Goal: Information Seeking & Learning: Learn about a topic

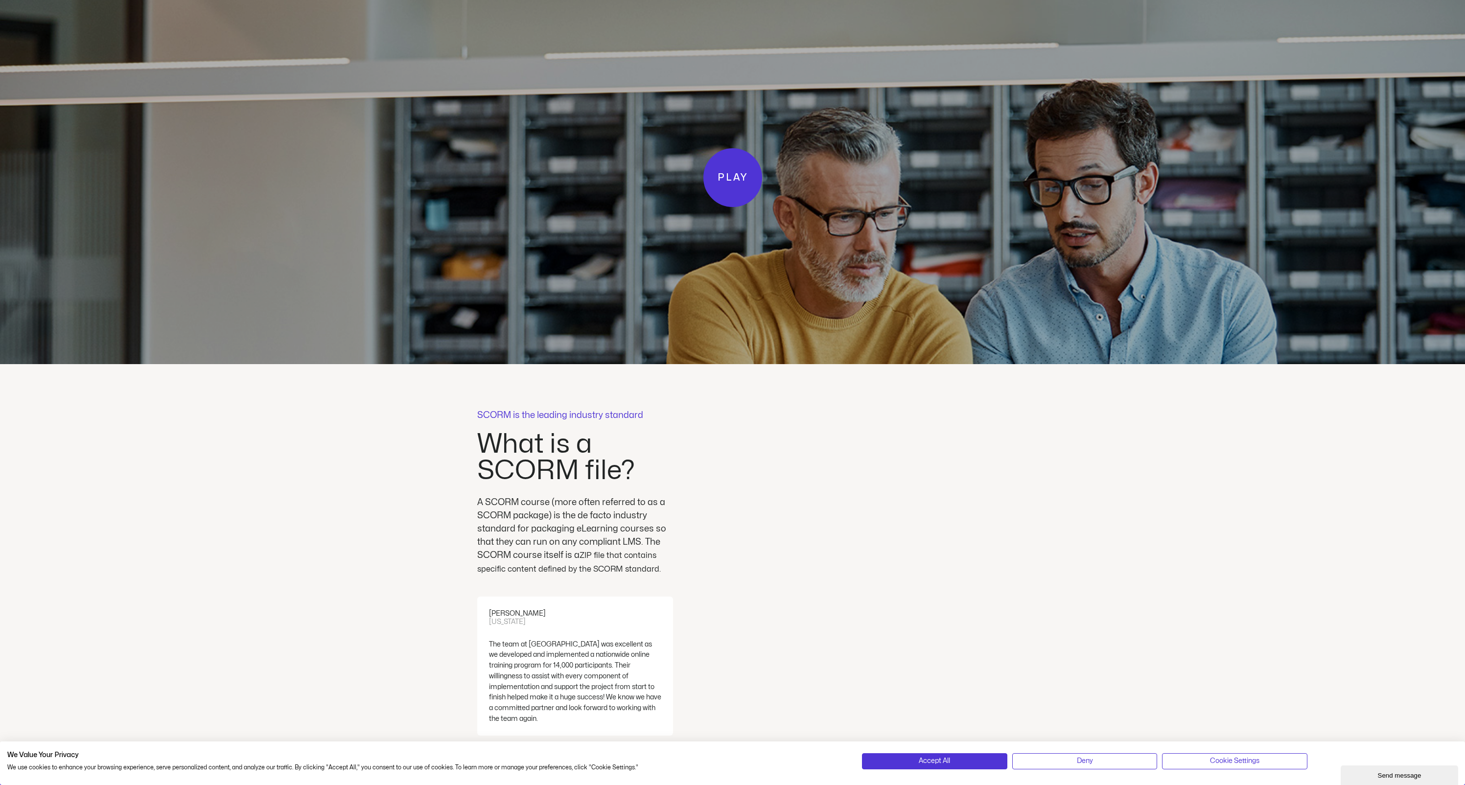
scroll to position [2286, 0]
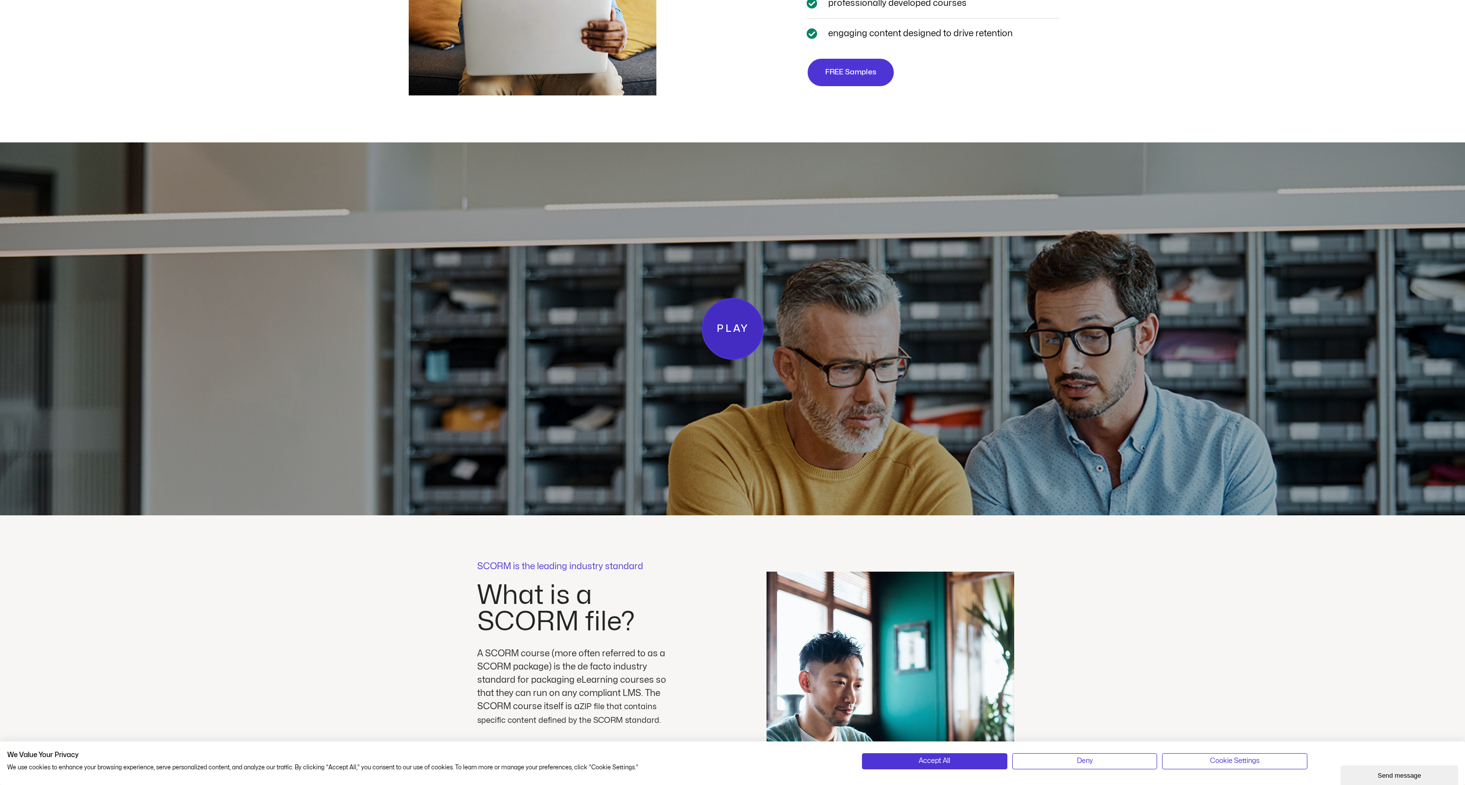
click at [745, 349] on link "Play" at bounding box center [733, 329] width 62 height 62
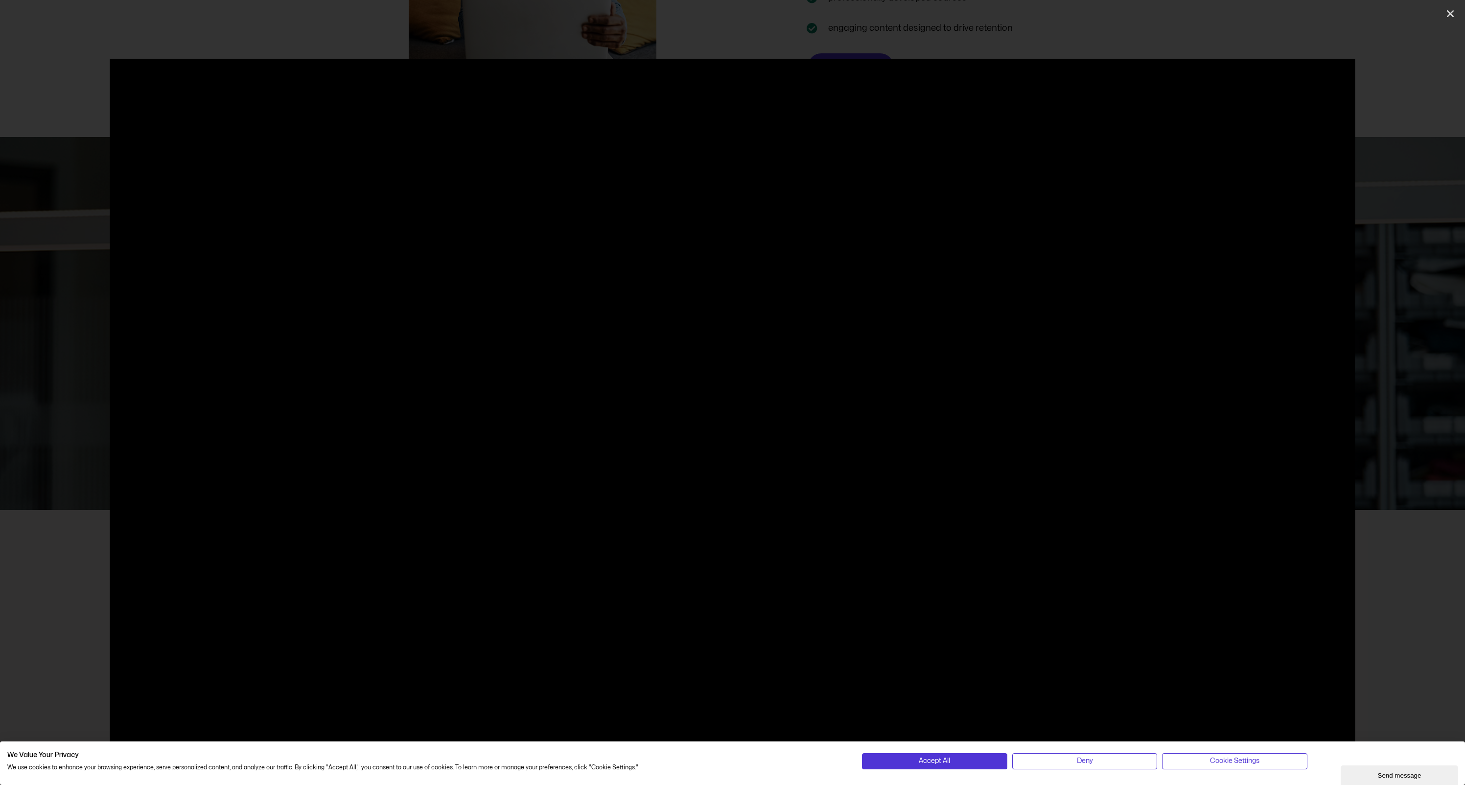
scroll to position [2298, 0]
click at [1407, 591] on div at bounding box center [732, 392] width 1465 height 667
click at [1455, 12] on icon "Close (Esc)" at bounding box center [1450, 14] width 10 height 10
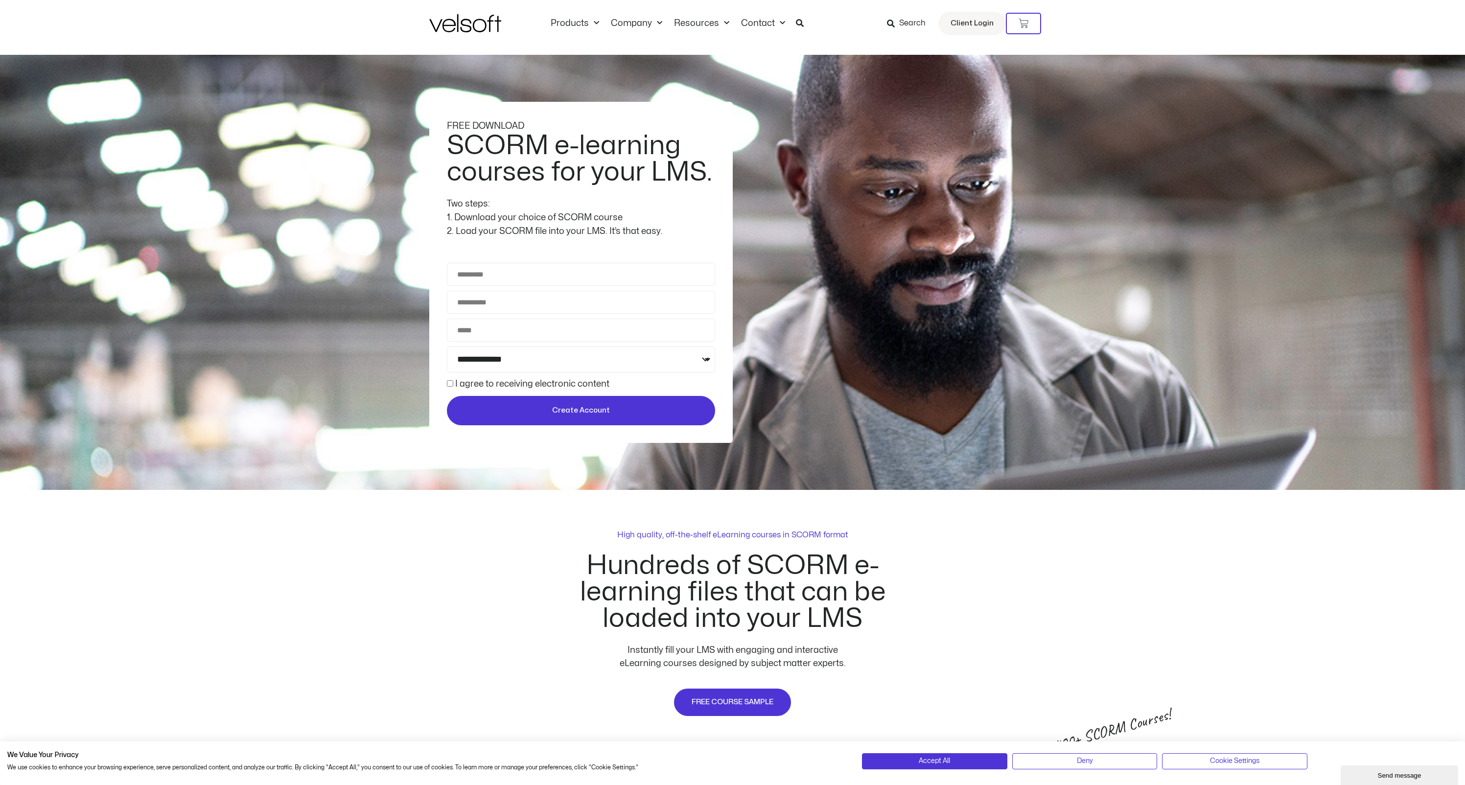
scroll to position [0, 0]
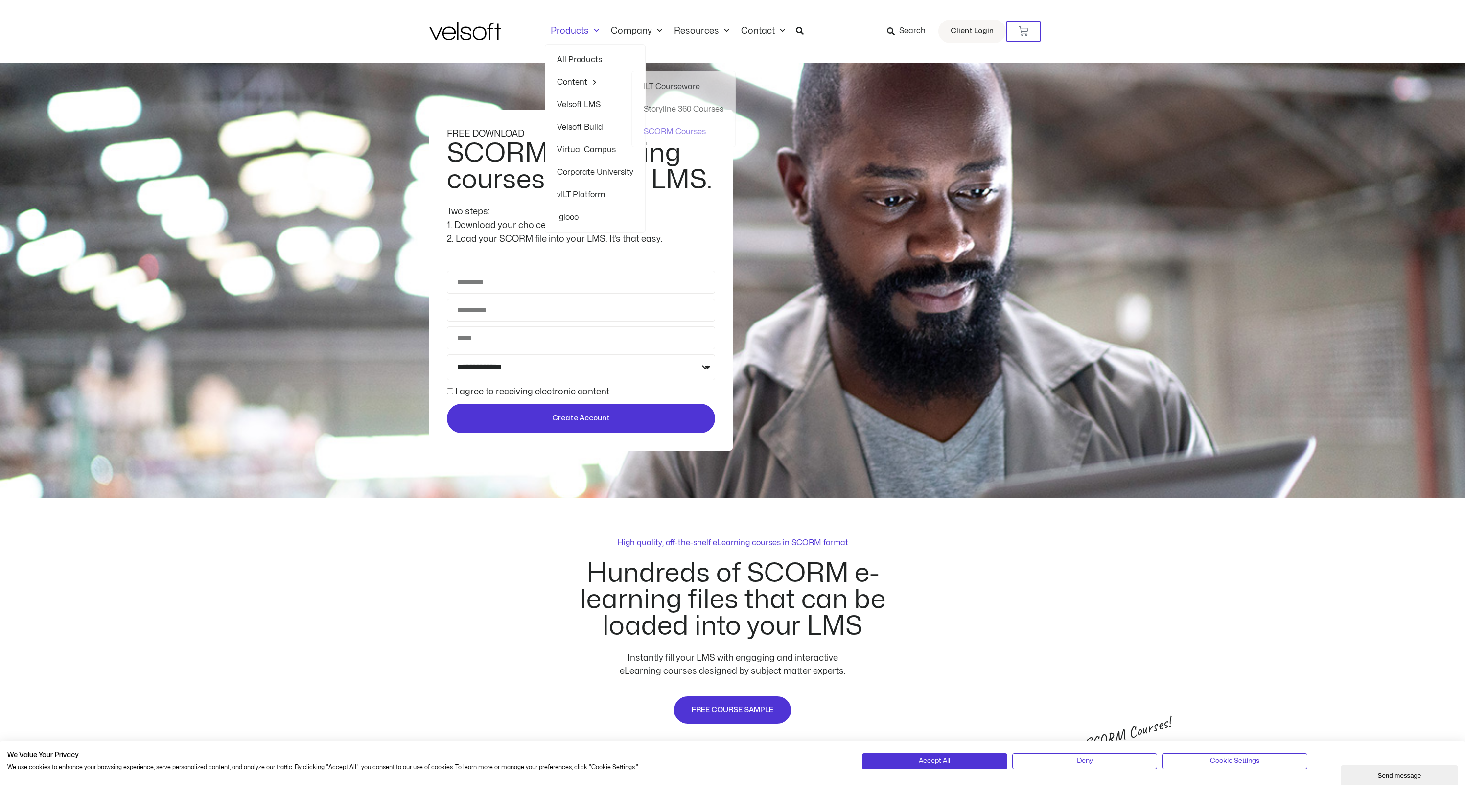
click at [581, 63] on link "All Products" at bounding box center [595, 59] width 76 height 23
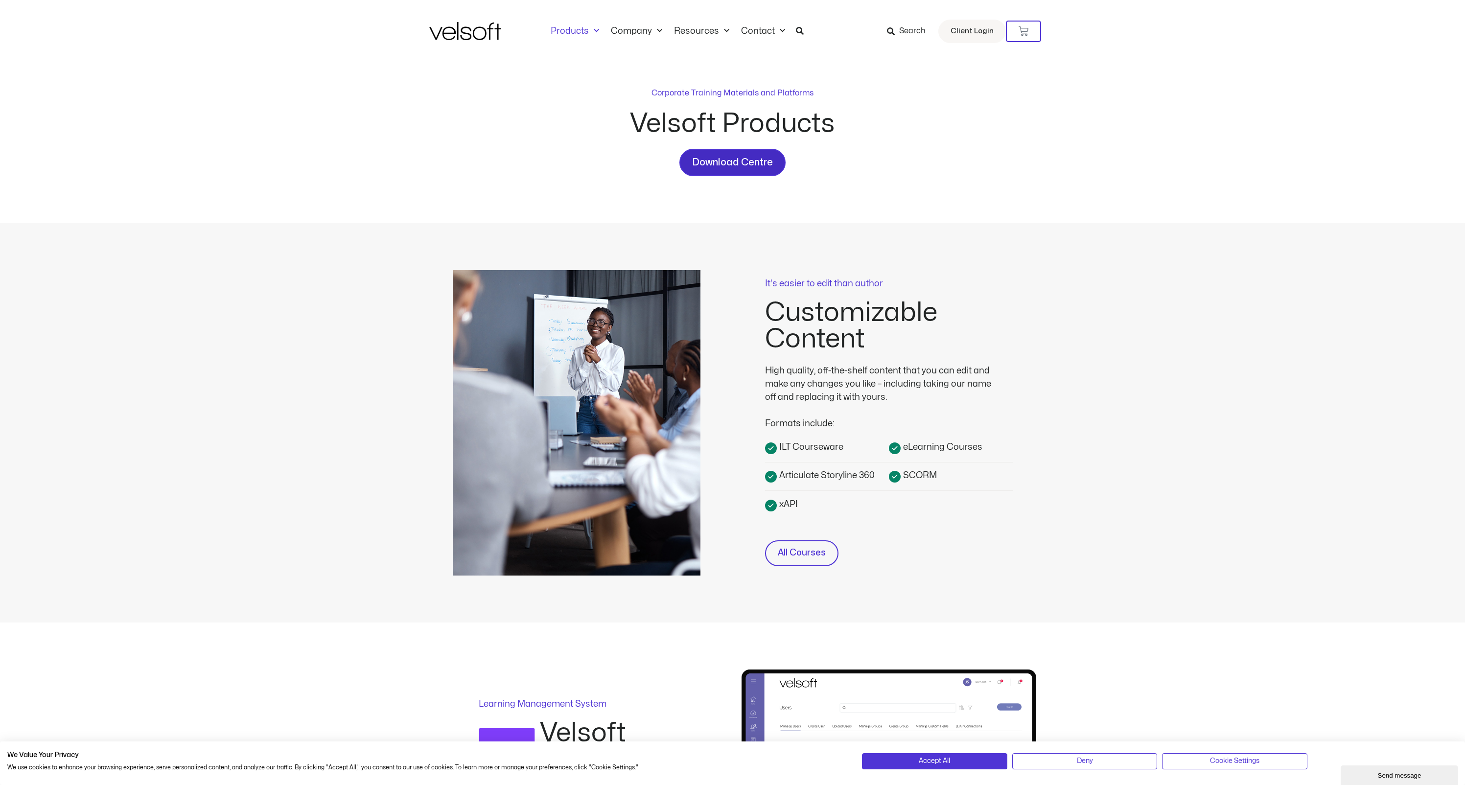
click at [759, 166] on span "Download Centre" at bounding box center [732, 163] width 81 height 16
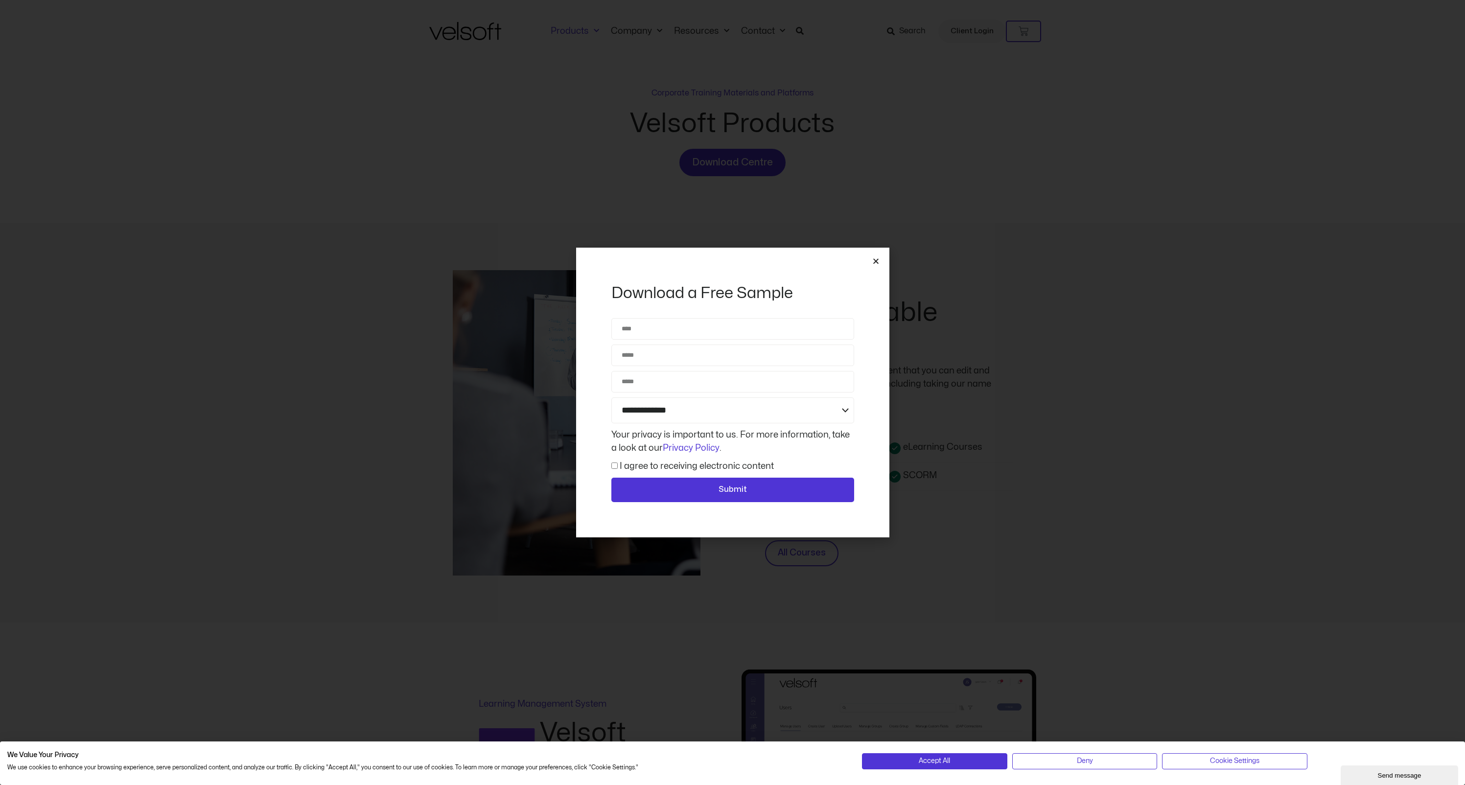
click at [874, 261] on icon "Close" at bounding box center [875, 260] width 7 height 7
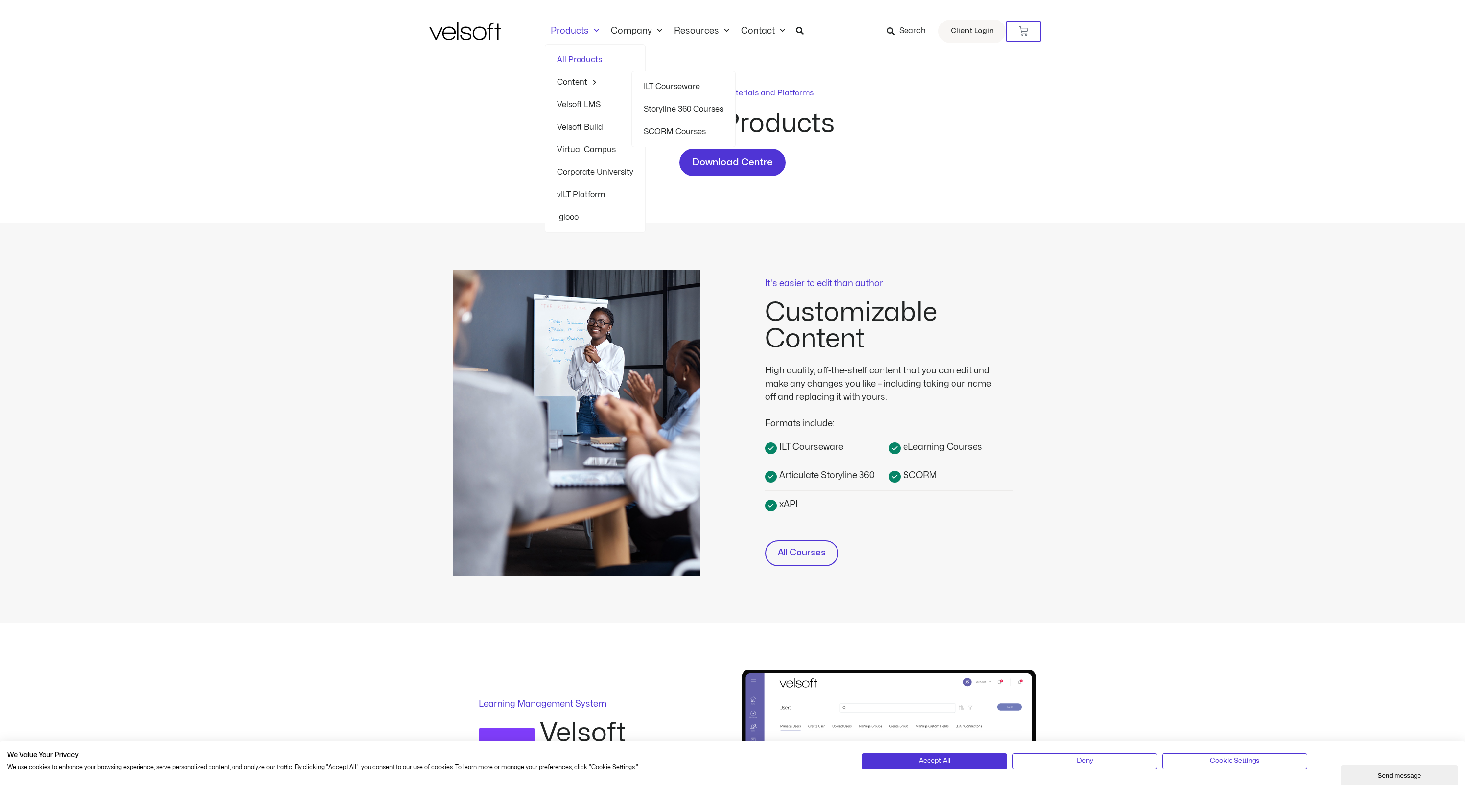
click at [578, 79] on link "Content" at bounding box center [595, 82] width 76 height 23
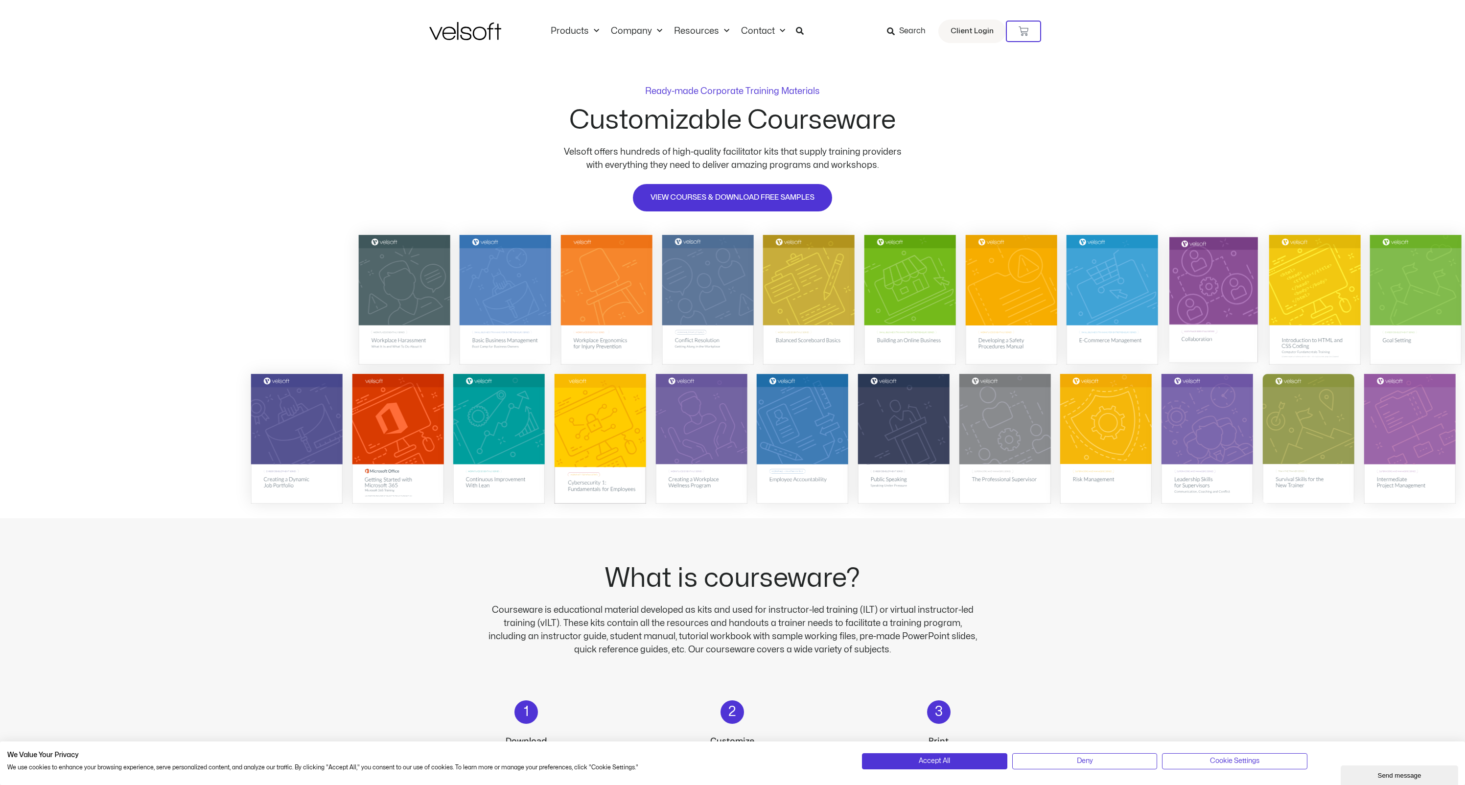
click at [1212, 300] on img at bounding box center [1213, 299] width 89 height 126
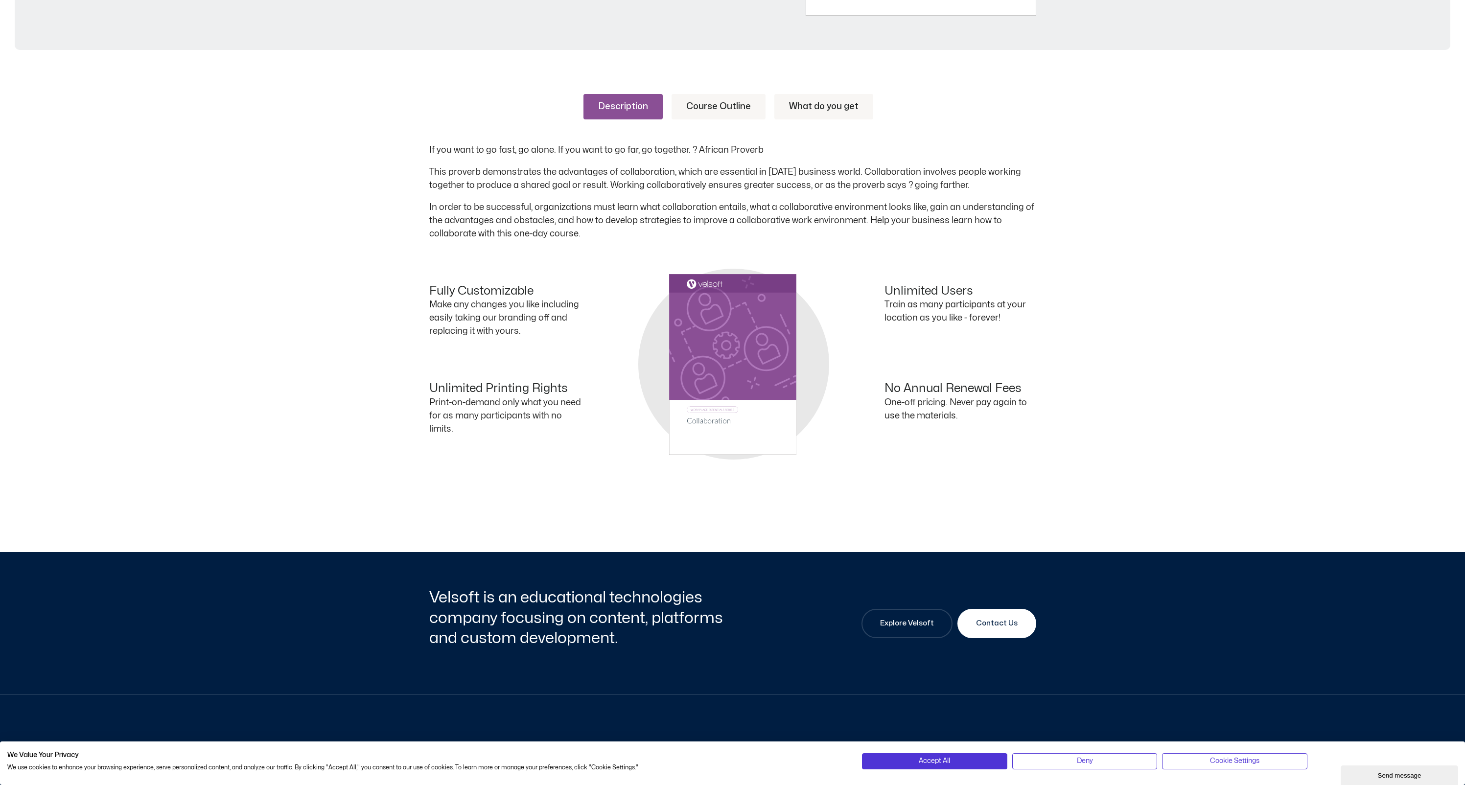
scroll to position [334, 0]
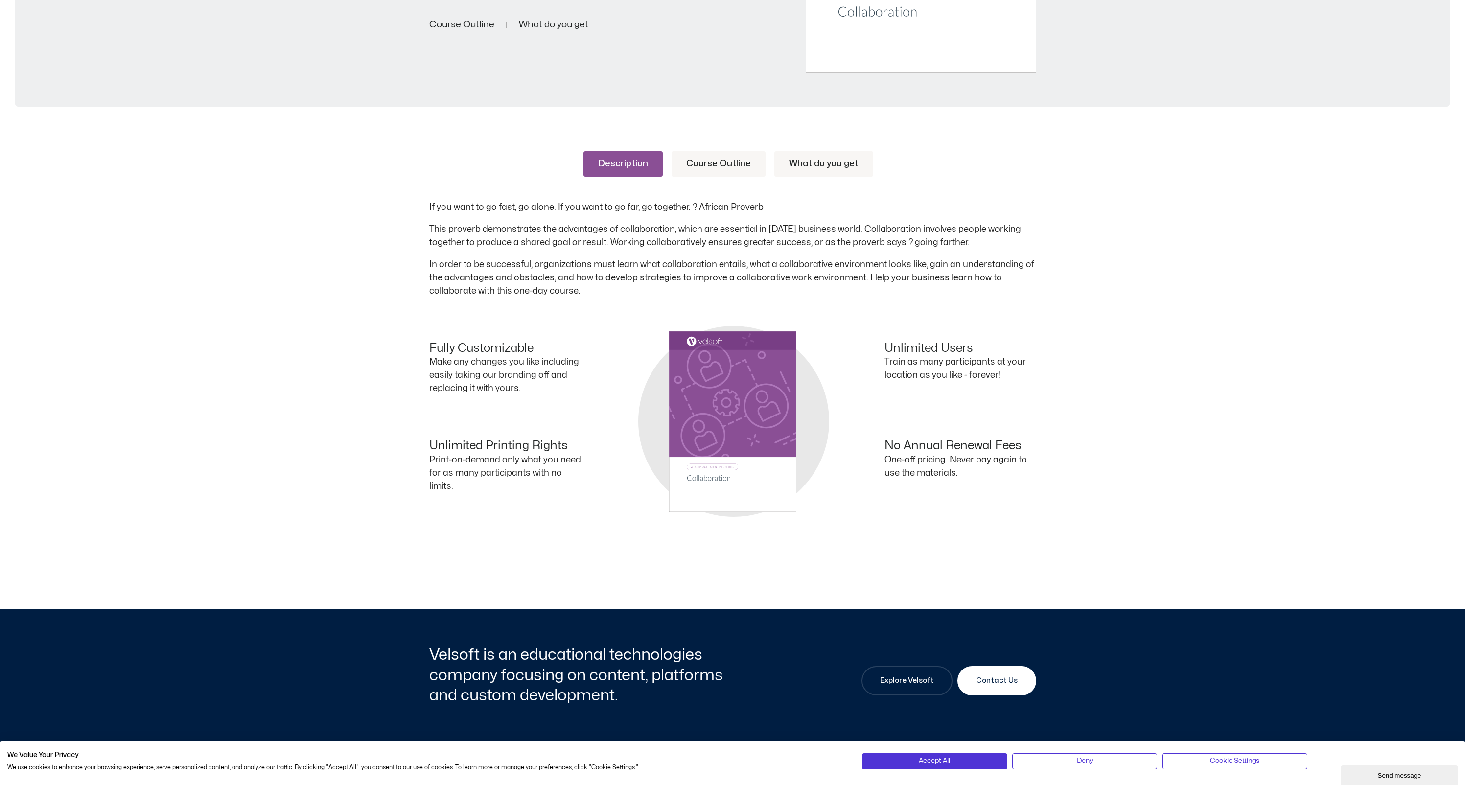
click at [726, 163] on link "Course Outline" at bounding box center [719, 163] width 94 height 25
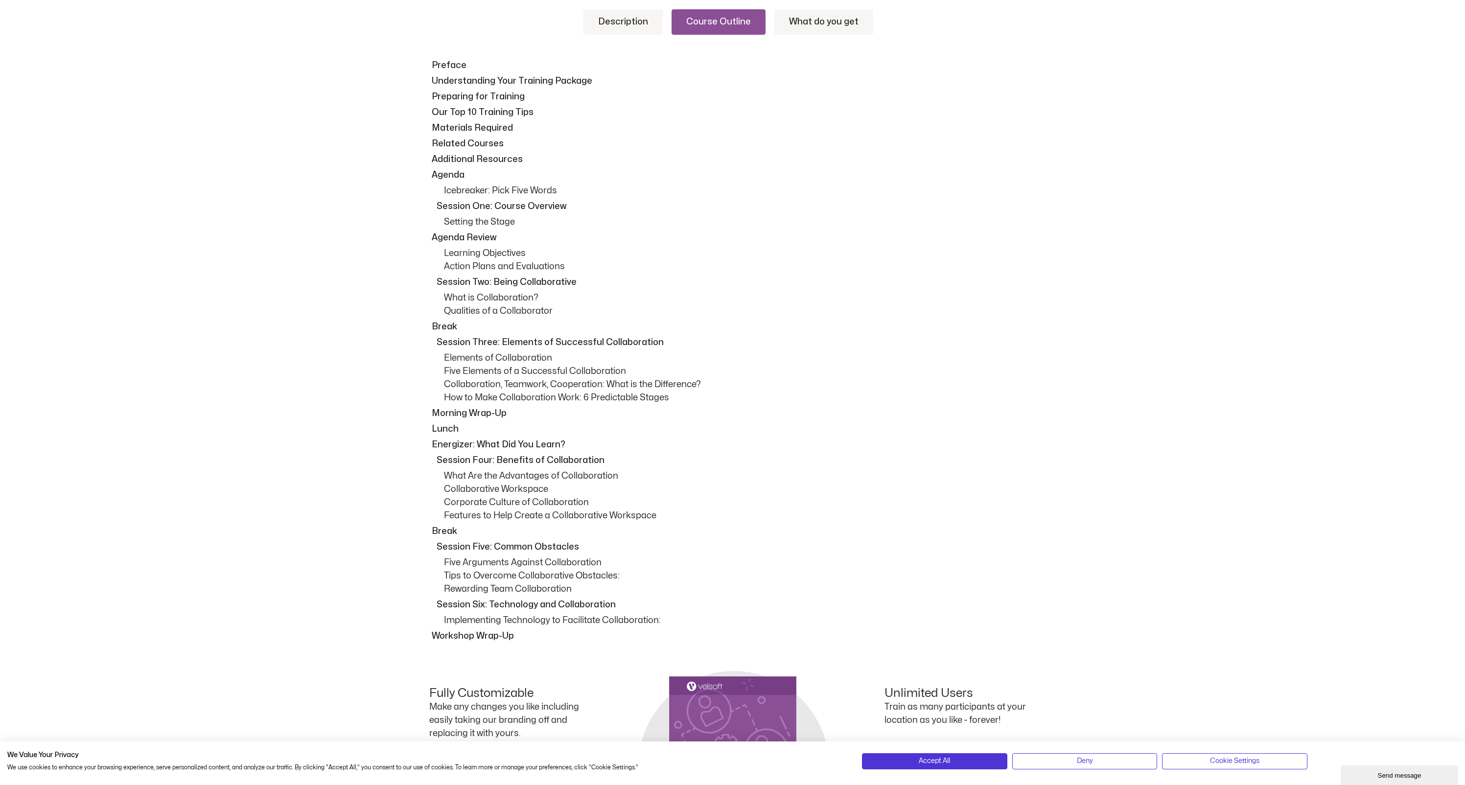
scroll to position [0, 0]
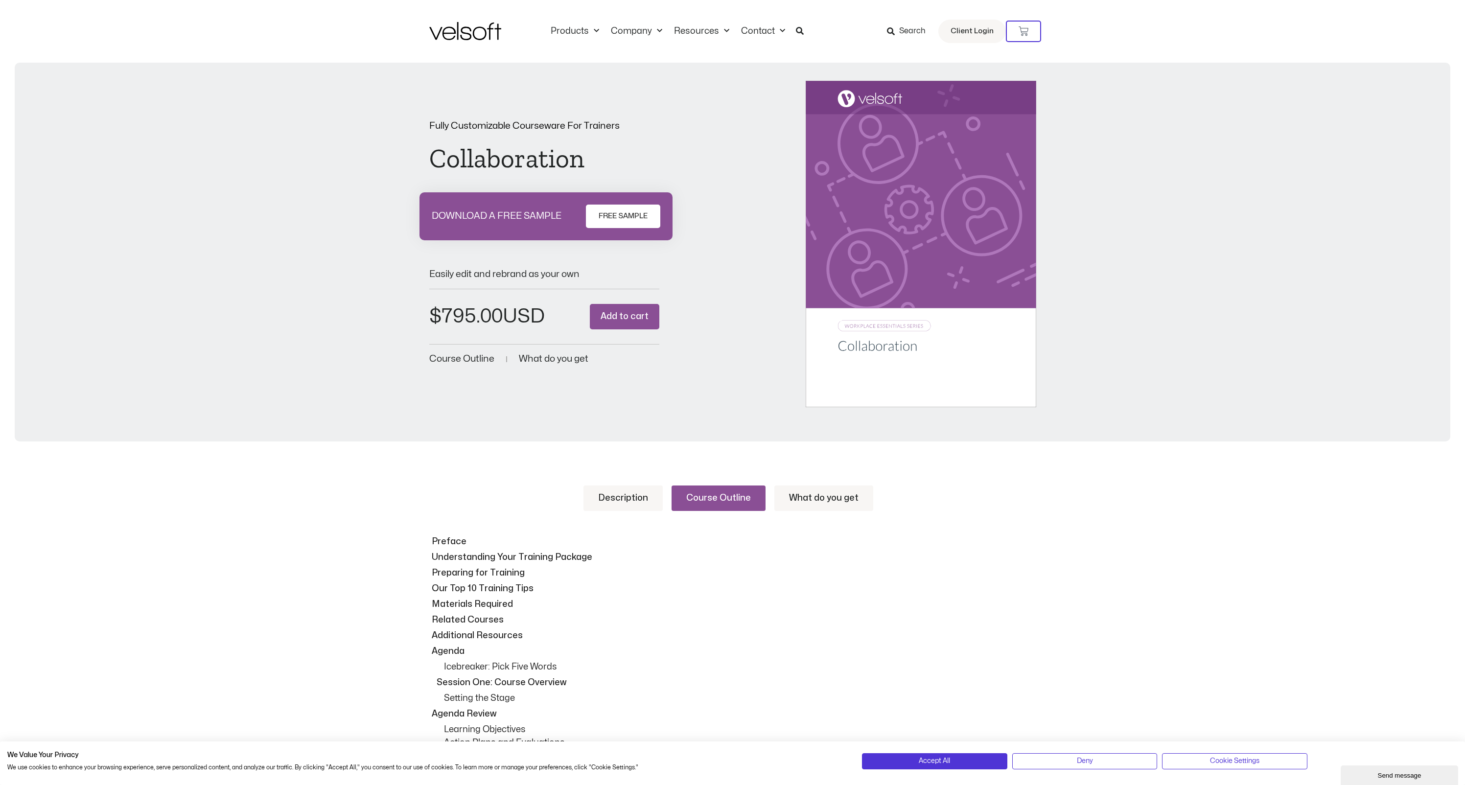
click at [817, 502] on link "What do you get" at bounding box center [823, 498] width 99 height 25
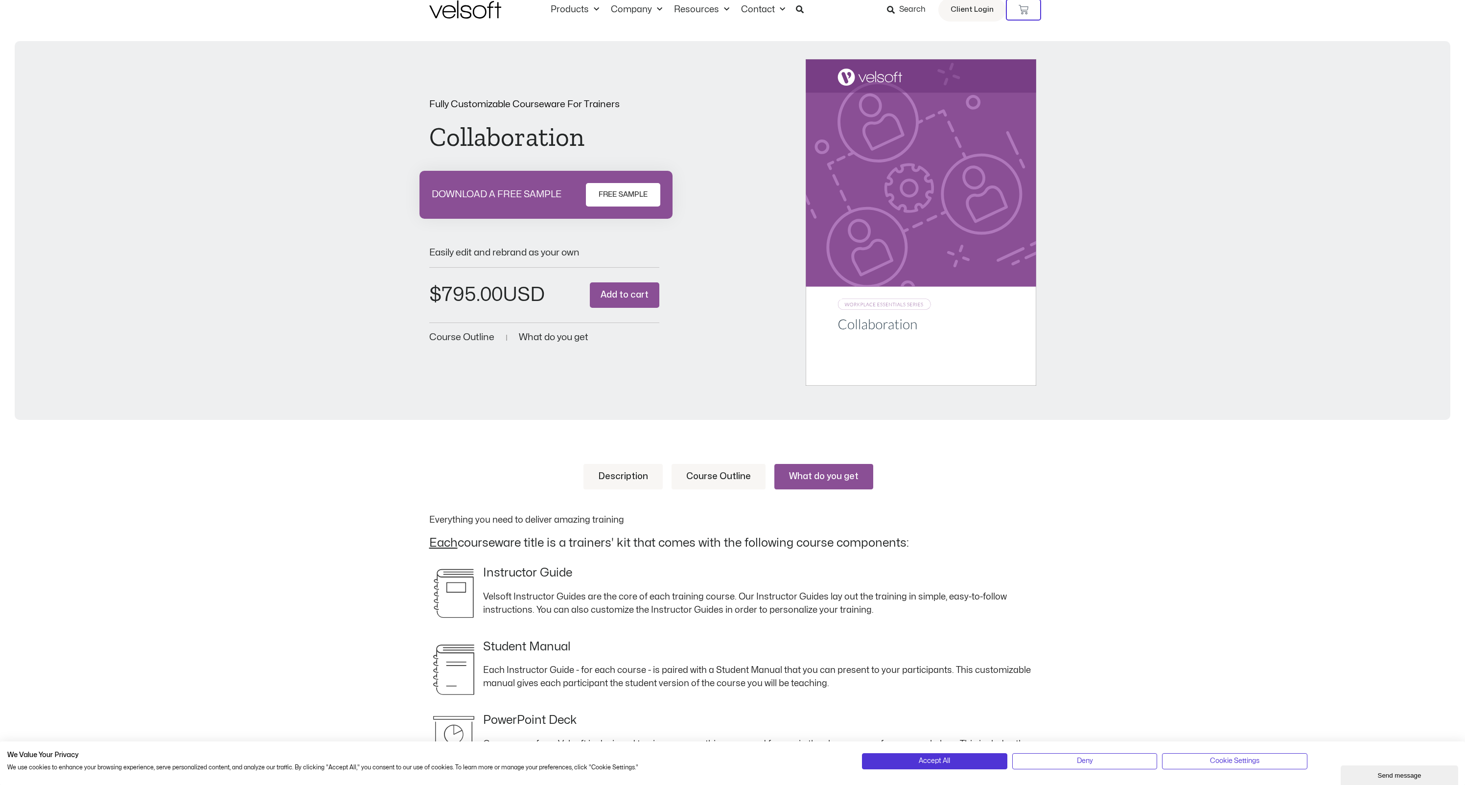
scroll to position [182, 0]
